Goal: Task Accomplishment & Management: Use online tool/utility

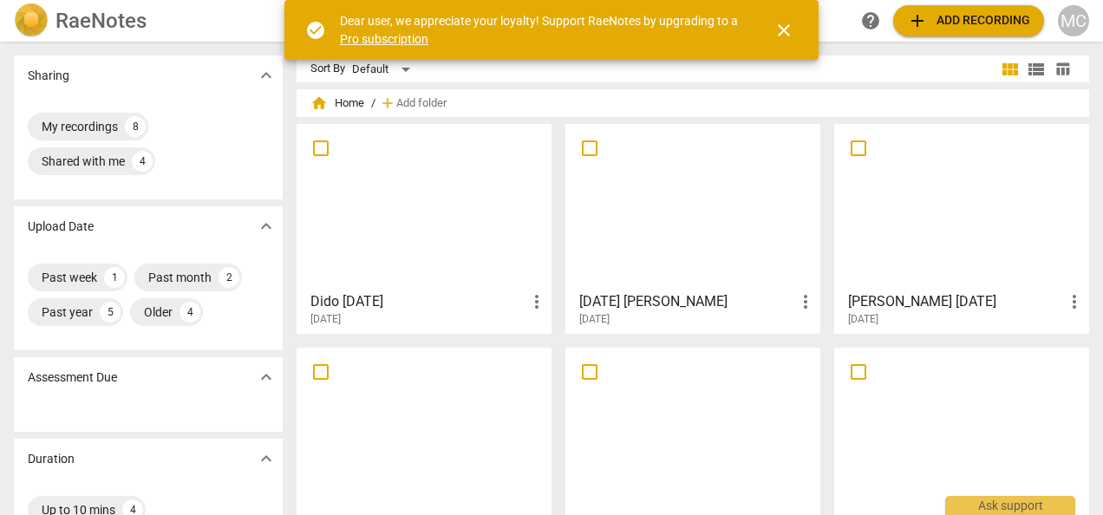
click at [929, 12] on span "add Add recording" at bounding box center [968, 20] width 123 height 21
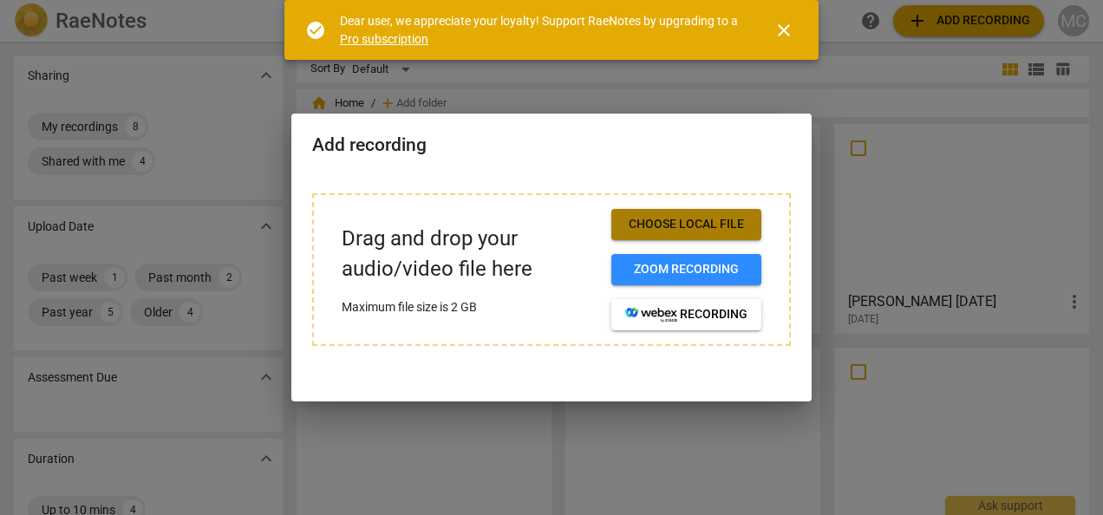
click at [678, 218] on span "Choose local file" at bounding box center [686, 224] width 122 height 17
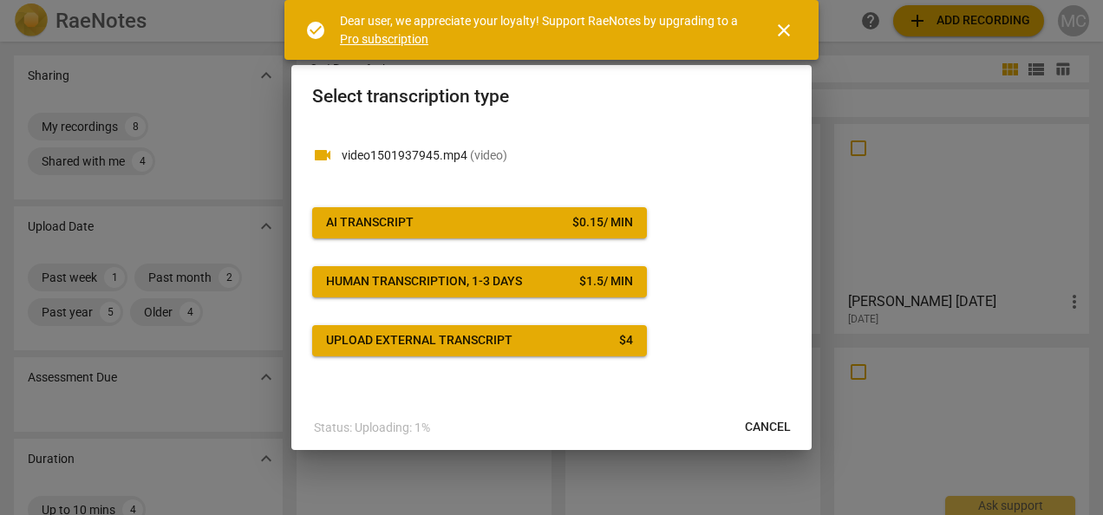
click at [430, 218] on span "AI Transcript $ 0.15 / min" at bounding box center [479, 222] width 307 height 17
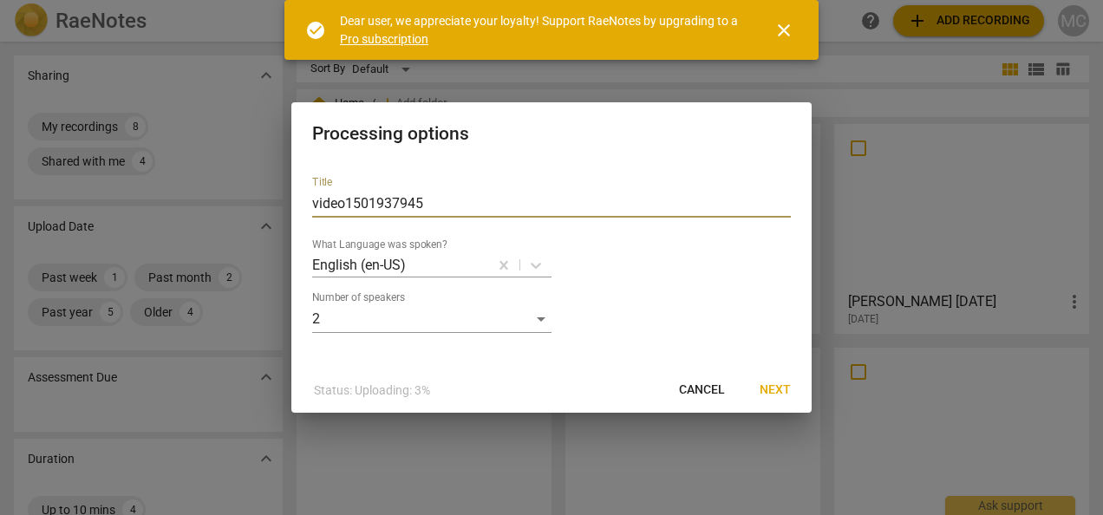
drag, startPoint x: 446, startPoint y: 206, endPoint x: 271, endPoint y: 206, distance: 175.1
click at [271, 206] on div "Processing options Title video1501937945 What Language was spoken? English (en-…" at bounding box center [551, 257] width 1103 height 515
type input "Ilona 09 Oct25"
click at [785, 392] on span "Next" at bounding box center [774, 389] width 31 height 17
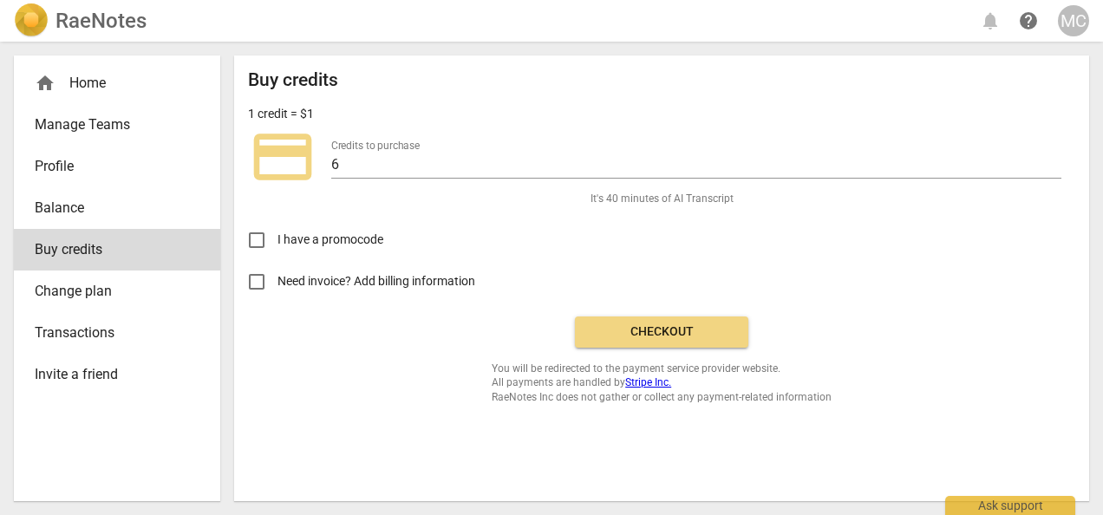
click at [678, 334] on span "Checkout" at bounding box center [662, 331] width 146 height 17
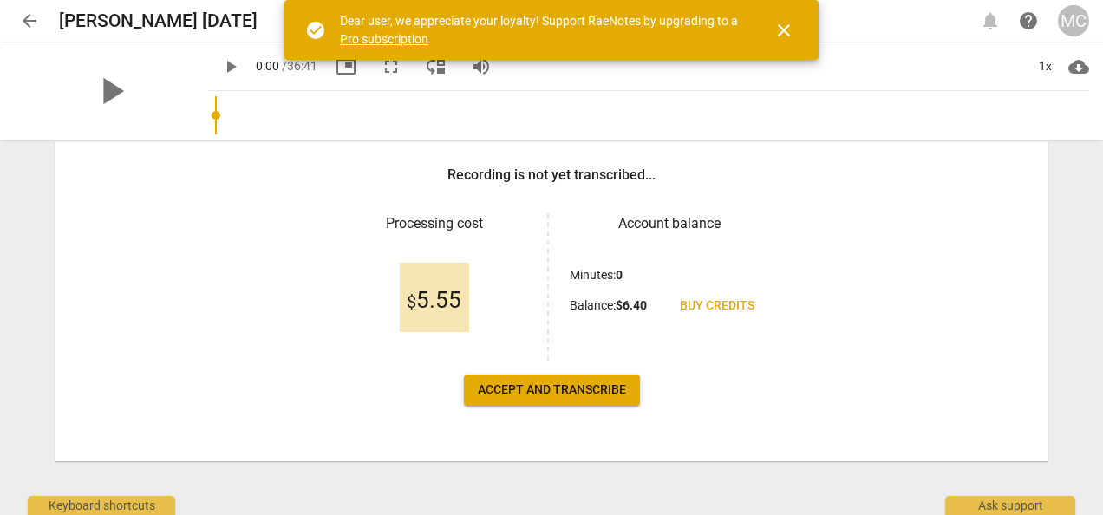
scroll to position [267, 0]
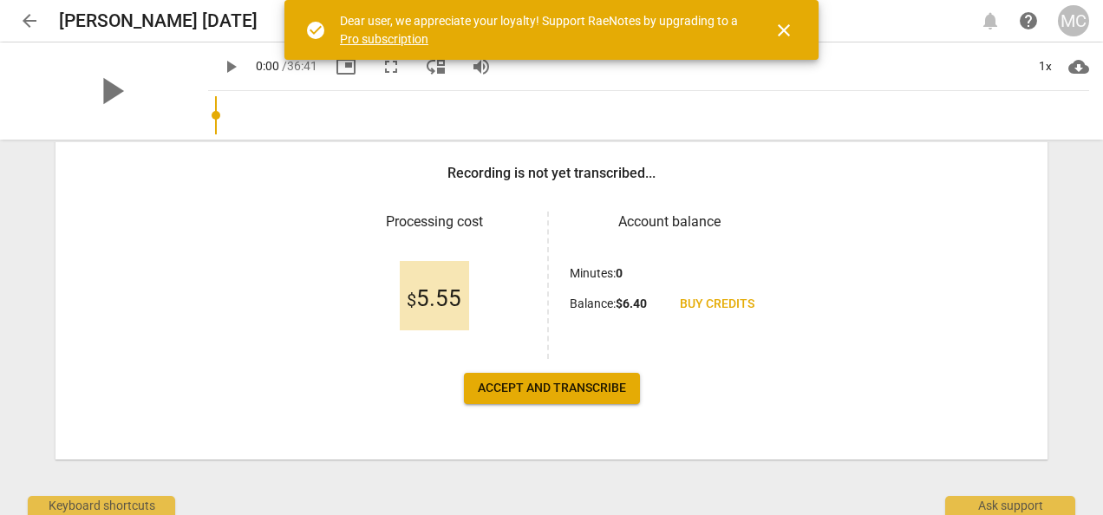
click at [571, 388] on span "Accept and transcribe" at bounding box center [552, 388] width 148 height 17
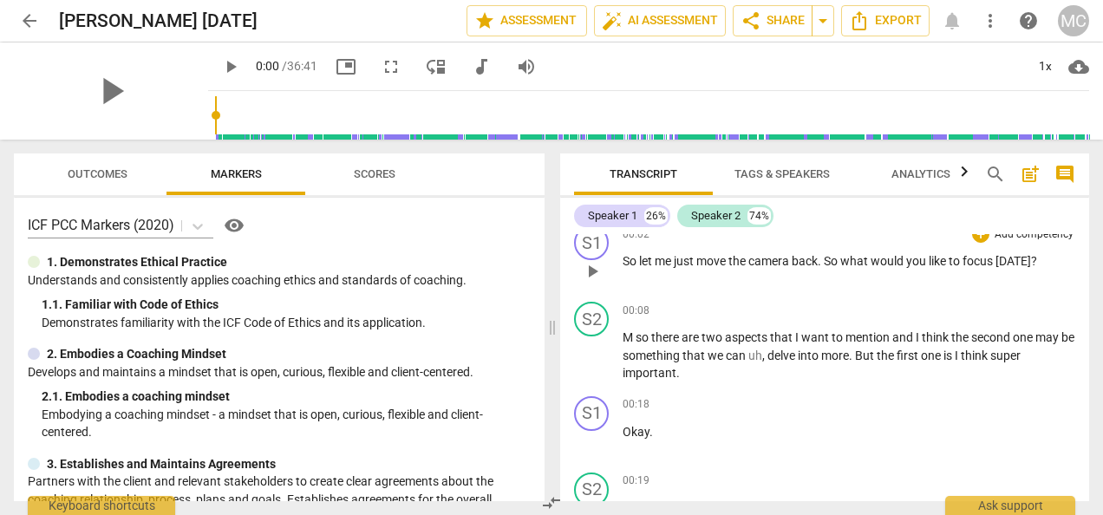
scroll to position [0, 0]
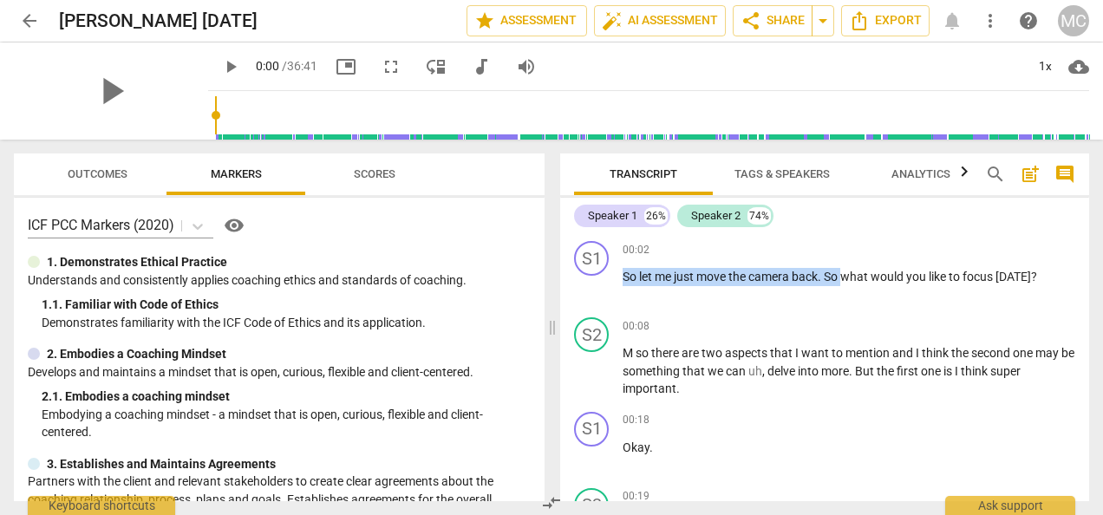
drag, startPoint x: 843, startPoint y: 275, endPoint x: 532, endPoint y: 275, distance: 310.4
click at [532, 275] on div "Outcomes Markers Scores ICF PCC Markers (2020) visibility 1. Demonstrates Ethic…" at bounding box center [551, 327] width 1103 height 375
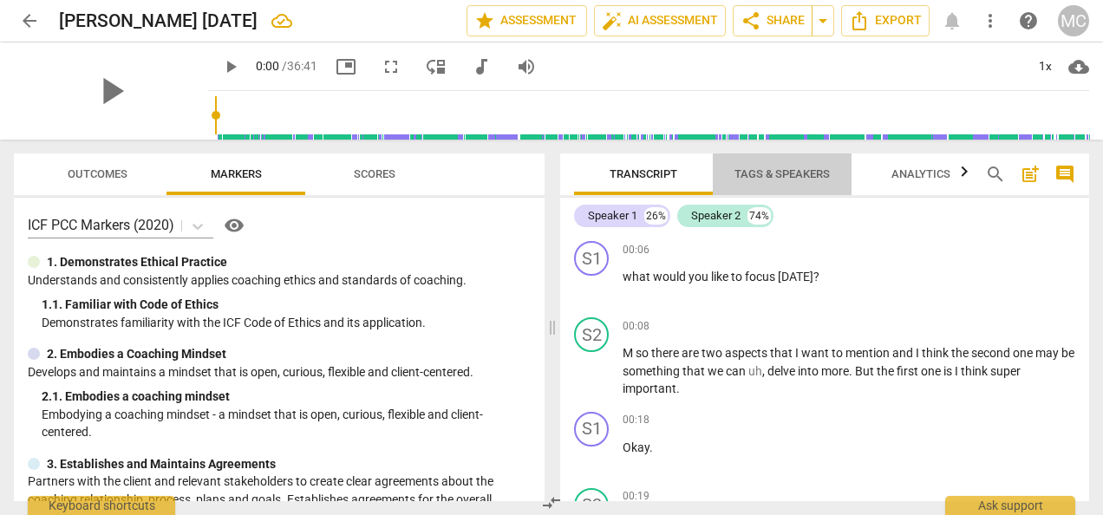
click at [786, 171] on span "Tags & Speakers" at bounding box center [781, 173] width 95 height 13
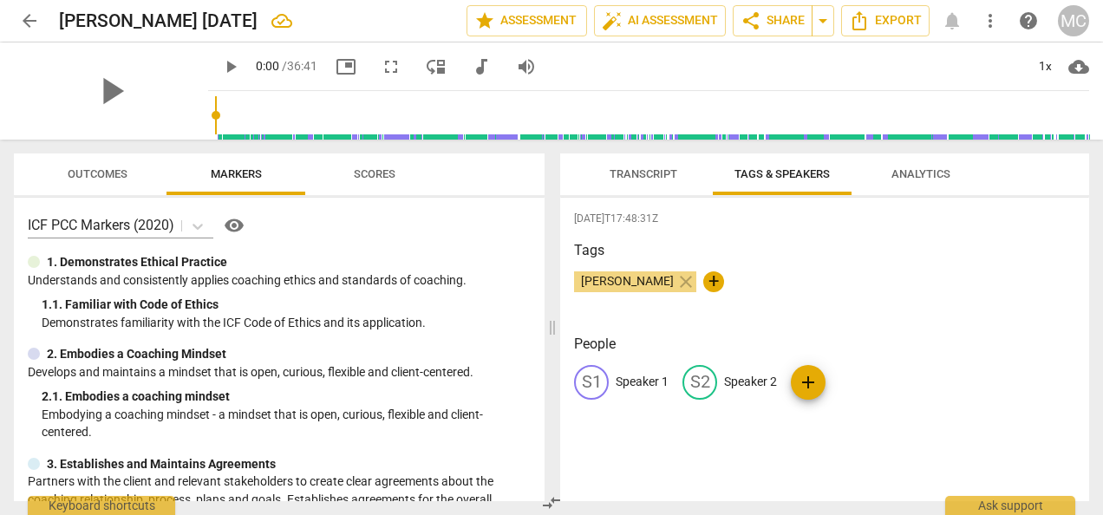
click at [636, 382] on p "Speaker 1" at bounding box center [642, 382] width 53 height 18
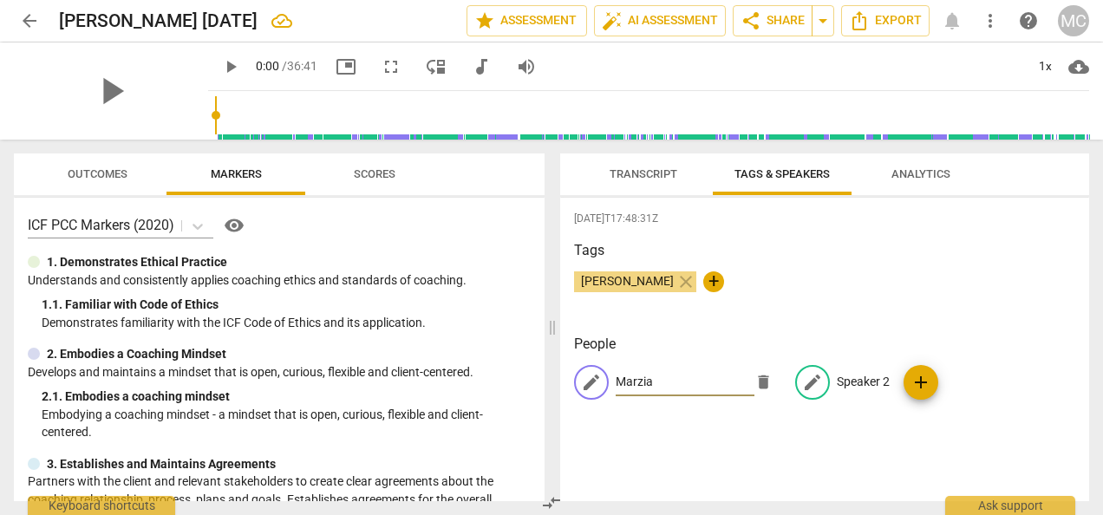
type input "Marzia"
click at [858, 380] on p "Speaker 2" at bounding box center [863, 382] width 53 height 18
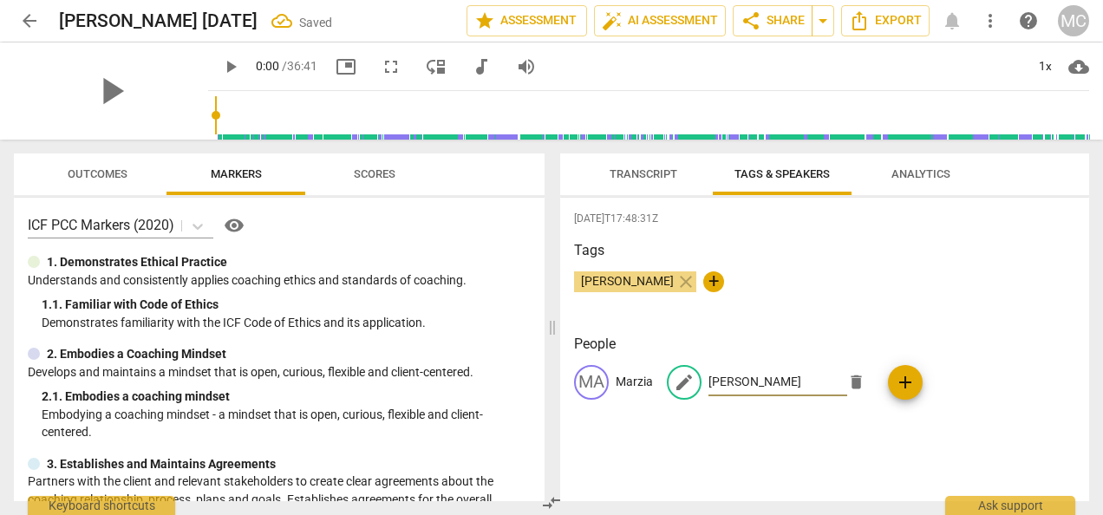
type input "Ilona"
click at [825, 467] on div "2025-10-09T17:48:31Z Tags Marzia Canepa close + People MA Marzia edit Ilona del…" at bounding box center [824, 349] width 529 height 303
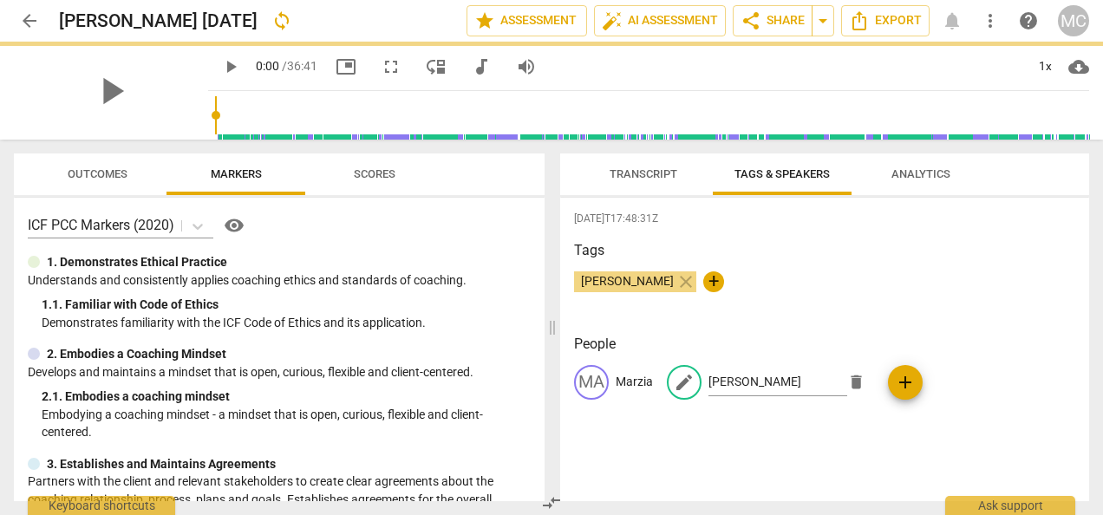
click at [649, 176] on span "Transcript" at bounding box center [644, 173] width 68 height 13
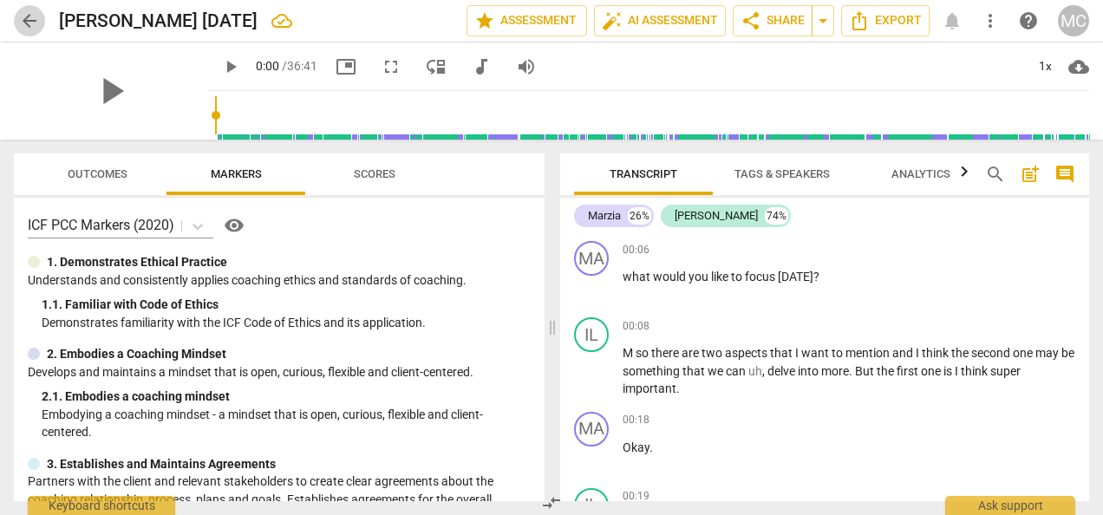
click at [25, 20] on span "arrow_back" at bounding box center [29, 20] width 21 height 21
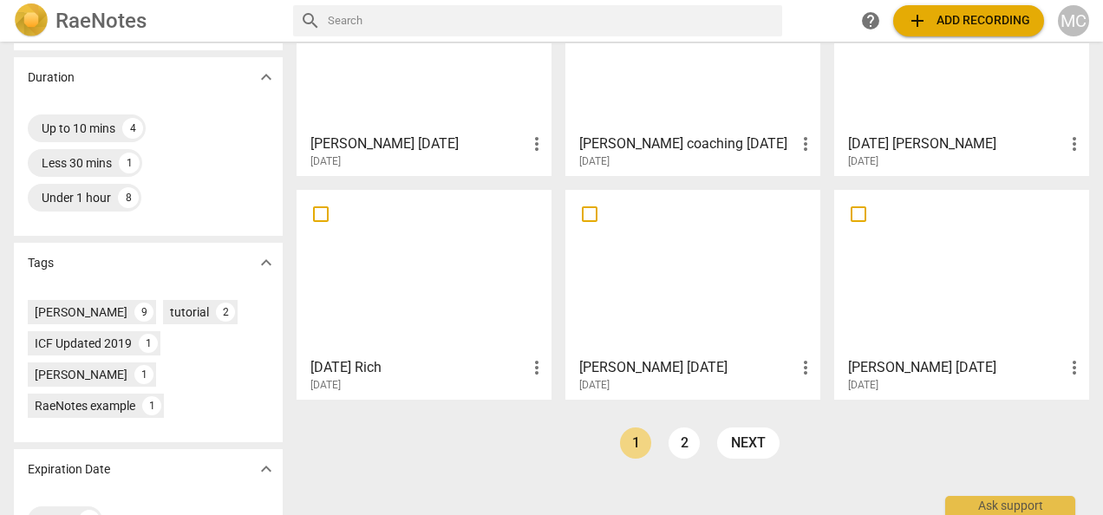
scroll to position [401, 0]
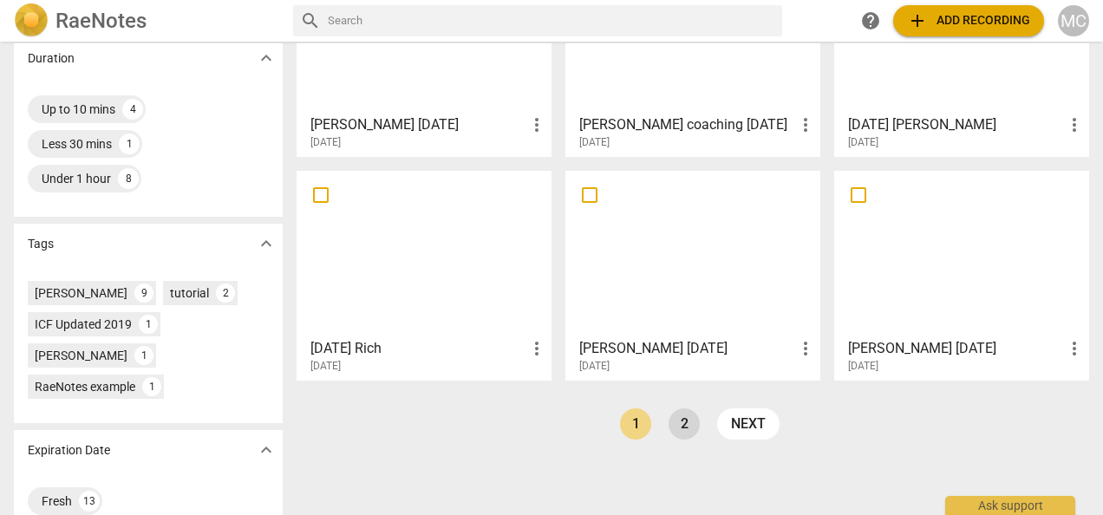
click at [675, 425] on link "2" at bounding box center [683, 423] width 31 height 31
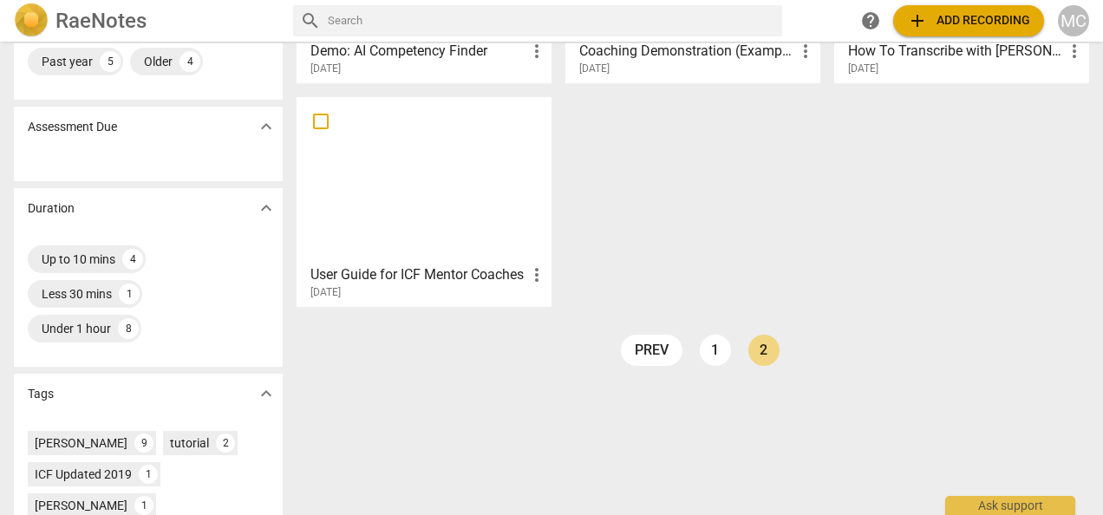
scroll to position [260, 0]
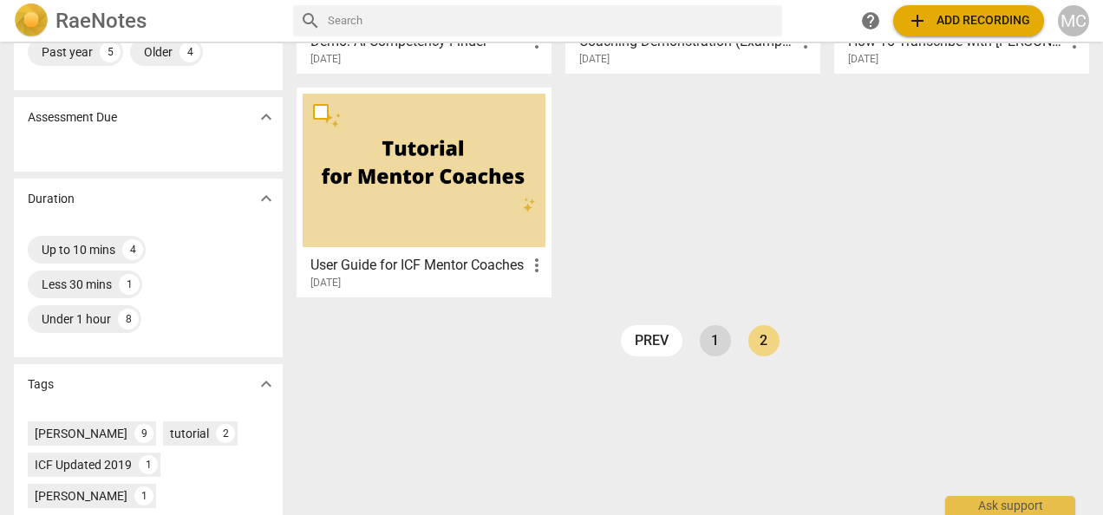
click at [708, 342] on link "1" at bounding box center [715, 340] width 31 height 31
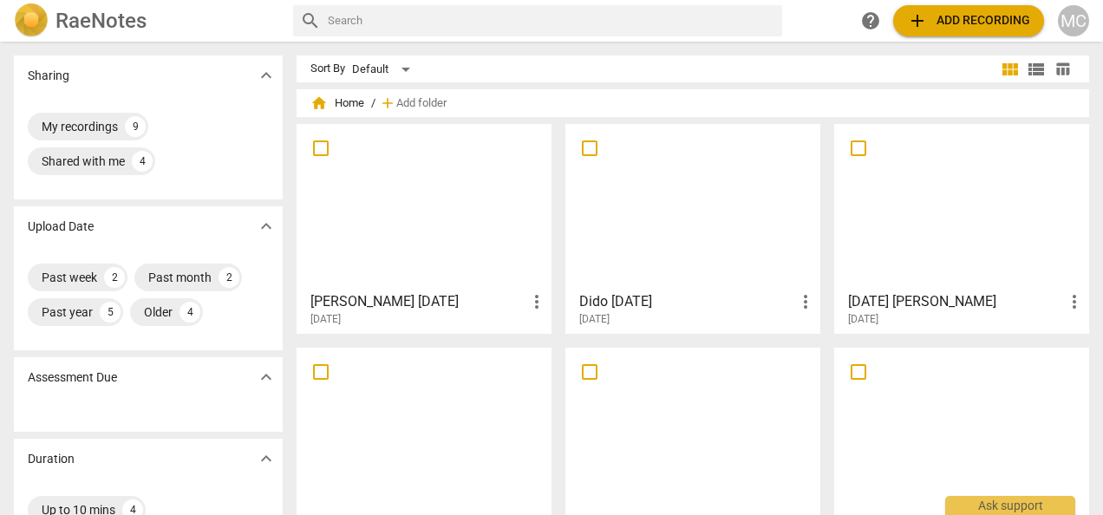
click at [713, 227] on div at bounding box center [692, 206] width 243 height 153
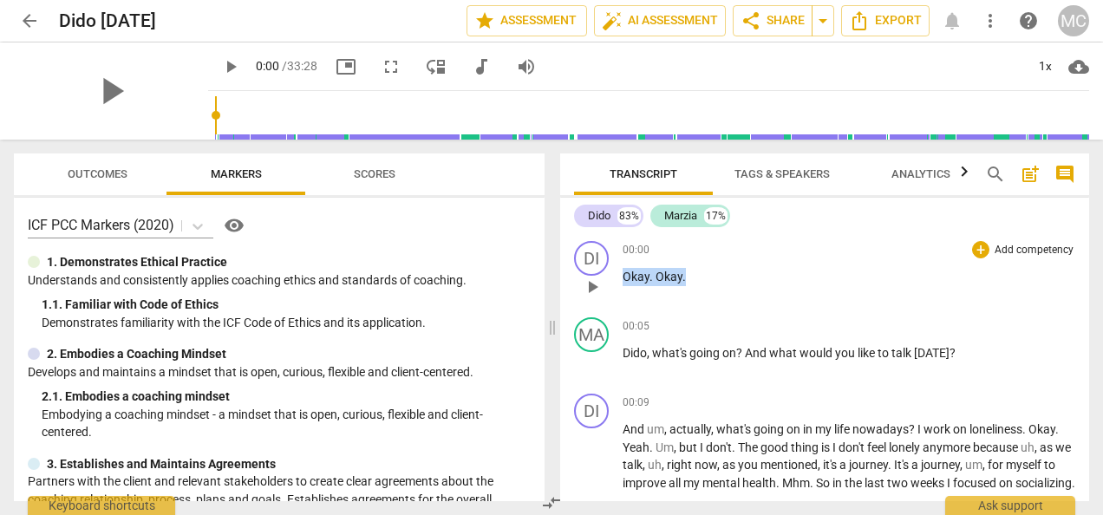
drag, startPoint x: 688, startPoint y: 276, endPoint x: 583, endPoint y: 276, distance: 105.8
click at [583, 276] on div "DI play_arrow pause 00:00 + Add competency keyboard_arrow_right Okay . Okay ." at bounding box center [824, 272] width 529 height 76
click at [623, 350] on span "Dido" at bounding box center [635, 353] width 24 height 14
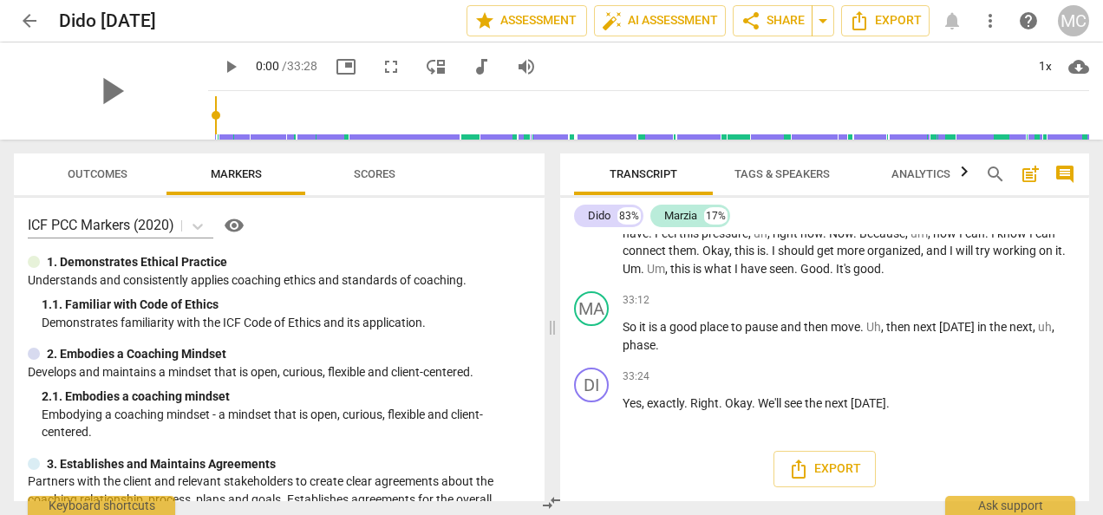
scroll to position [7018, 0]
